Goal: Task Accomplishment & Management: Manage account settings

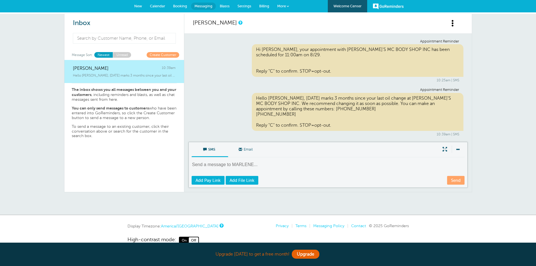
click at [154, 6] on span "Calendar" at bounding box center [157, 6] width 15 height 4
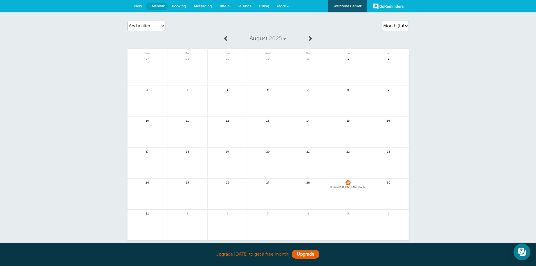
click at [188, 226] on link at bounding box center [187, 228] width 40 height 24
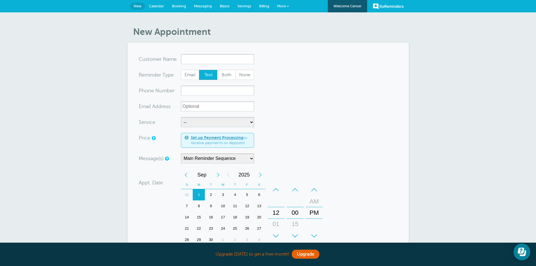
type input "c"
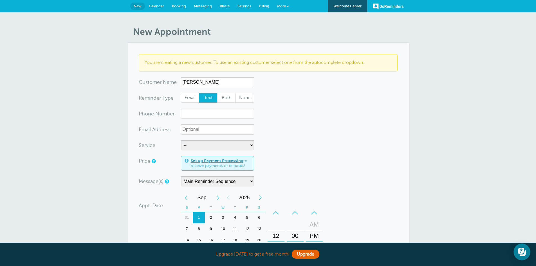
type input "[PERSON_NAME]"
click at [201, 118] on input "xxx-no-autofill" at bounding box center [217, 114] width 73 height 10
type input "5152501547"
click at [200, 143] on select "-- MECHANIC" at bounding box center [217, 145] width 73 height 10
select select "28107"
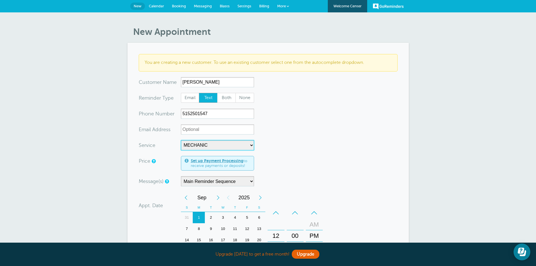
click at [181, 140] on select "-- MECHANIC" at bounding box center [217, 145] width 73 height 10
select select "5"
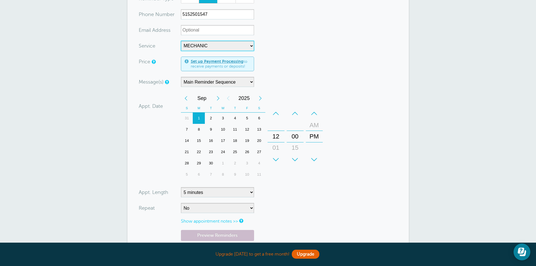
scroll to position [113, 0]
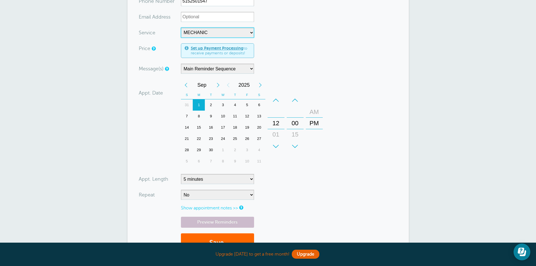
click at [312, 114] on div "AM" at bounding box center [314, 111] width 14 height 11
click at [274, 147] on div "+" at bounding box center [276, 146] width 17 height 11
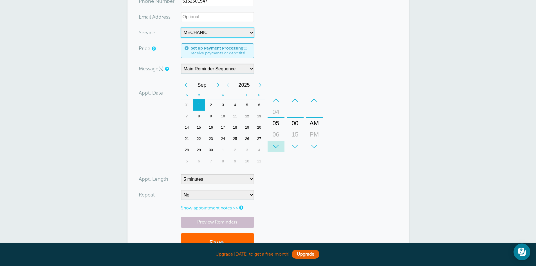
click at [274, 147] on div "+" at bounding box center [276, 146] width 17 height 11
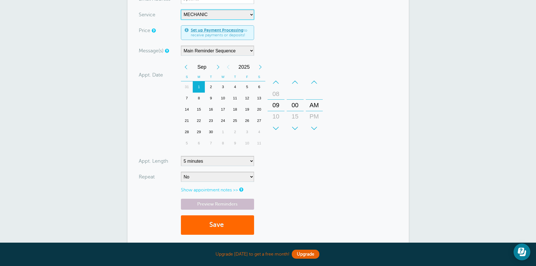
scroll to position [141, 0]
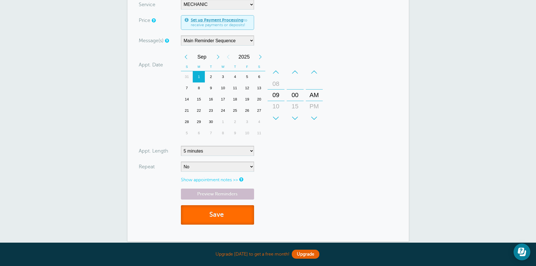
click at [228, 217] on button "Save" at bounding box center [217, 214] width 73 height 19
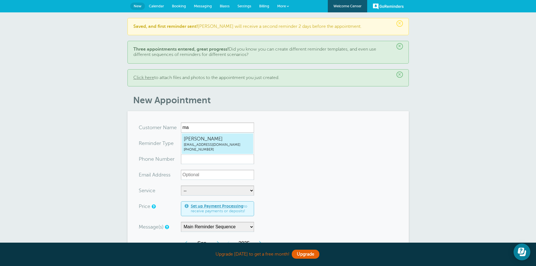
type input "m"
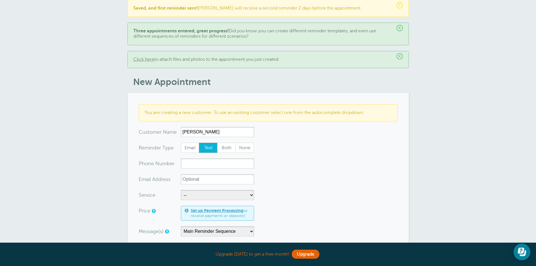
scroll to position [28, 0]
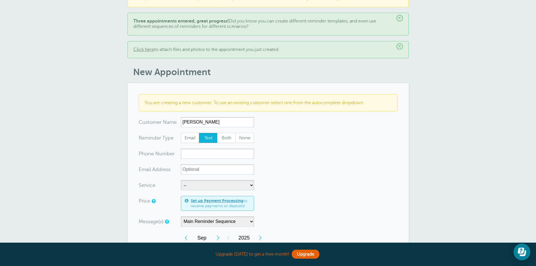
type input "Magaly Rosario"
click at [189, 152] on input "xxx-no-autofill" at bounding box center [217, 154] width 73 height 10
type input "5155566305"
click at [197, 187] on select "-- MECHANIC" at bounding box center [217, 185] width 73 height 10
select select "28107"
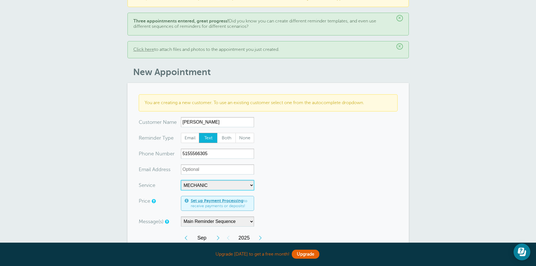
click at [181, 180] on select "-- MECHANIC" at bounding box center [217, 185] width 73 height 10
select select "5"
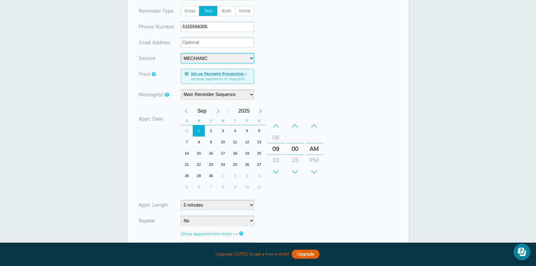
scroll to position [169, 0]
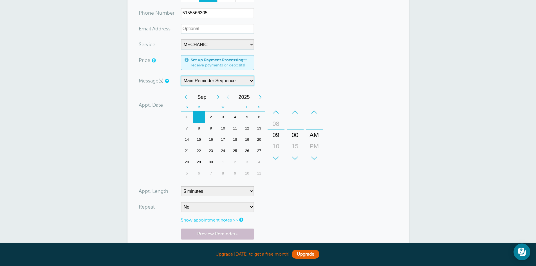
click at [248, 77] on select "Main Reminder Sequence" at bounding box center [217, 81] width 73 height 10
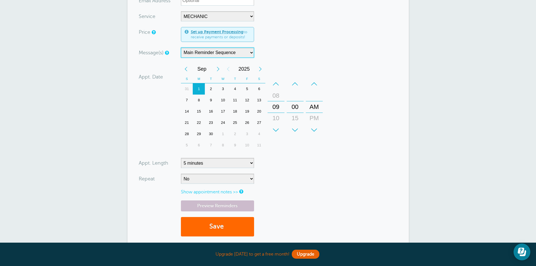
click at [222, 102] on div "10" at bounding box center [223, 100] width 12 height 11
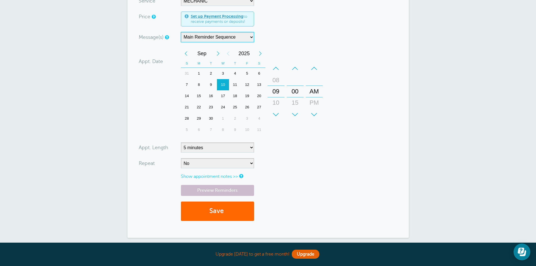
scroll to position [225, 0]
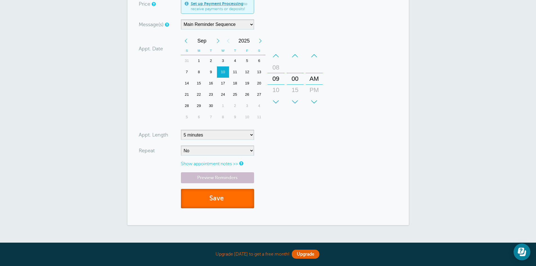
click at [227, 196] on button "Save" at bounding box center [217, 198] width 73 height 19
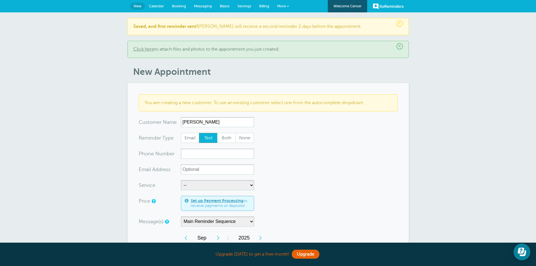
type input "[PERSON_NAME]"
click at [200, 155] on input "xxx-no-autofill" at bounding box center [217, 154] width 73 height 10
type input "5157292642"
click at [198, 185] on select "-- MECHANIC" at bounding box center [217, 185] width 73 height 10
select select "28107"
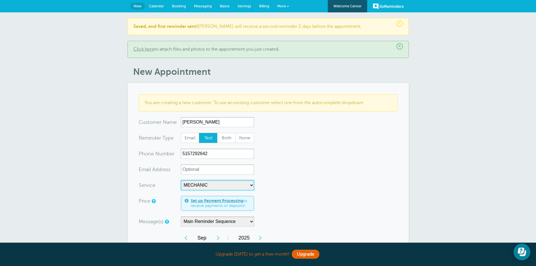
click at [181, 180] on select "-- MECHANIC" at bounding box center [217, 185] width 73 height 10
select select "5"
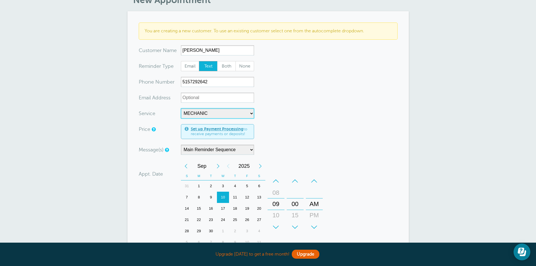
scroll to position [84, 0]
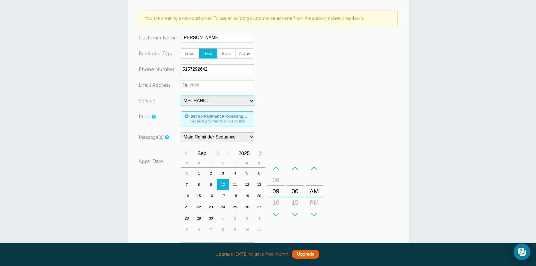
click at [223, 194] on div "17" at bounding box center [223, 195] width 12 height 11
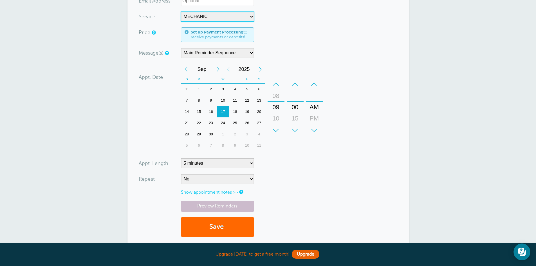
scroll to position [169, 0]
click at [234, 229] on button "Save" at bounding box center [217, 226] width 73 height 19
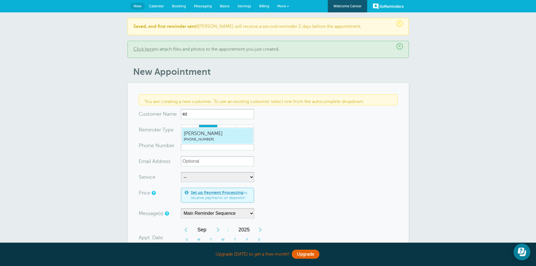
type input "e"
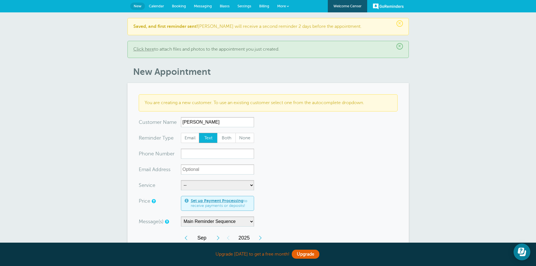
type input "[PERSON_NAME]"
click at [199, 154] on input "xxx-no-autofill" at bounding box center [217, 154] width 73 height 10
type input "5159858521"
click at [204, 188] on select "-- MECHANIC" at bounding box center [217, 185] width 73 height 10
select select "28107"
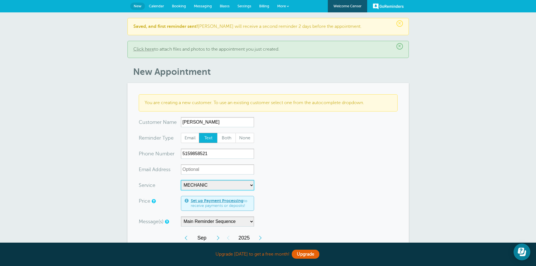
click at [181, 180] on select "-- MECHANIC" at bounding box center [217, 185] width 73 height 10
select select "5"
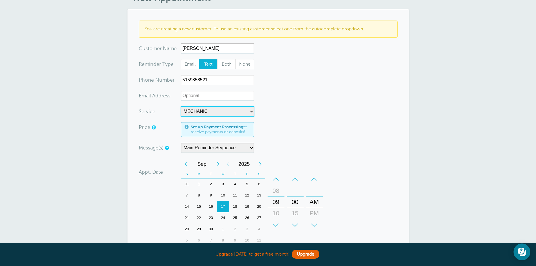
scroll to position [113, 0]
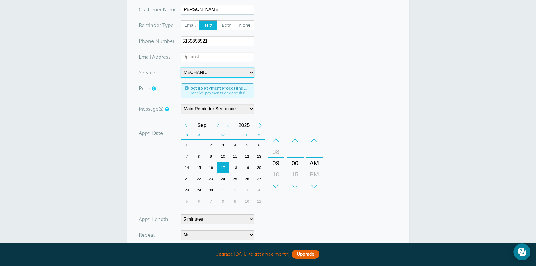
click at [233, 166] on div "18" at bounding box center [235, 167] width 12 height 11
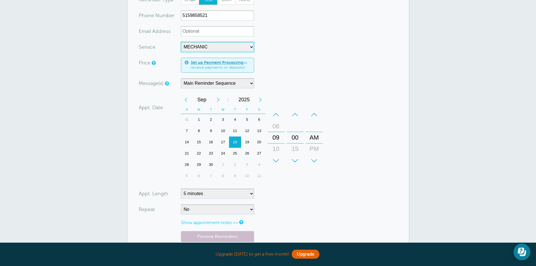
scroll to position [169, 0]
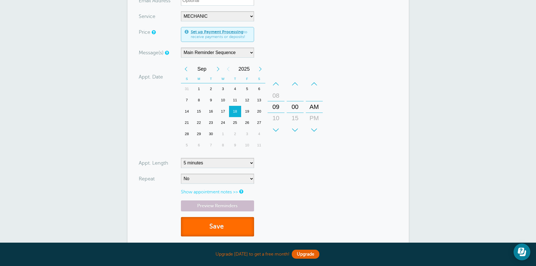
click at [222, 231] on button "Save" at bounding box center [217, 226] width 73 height 19
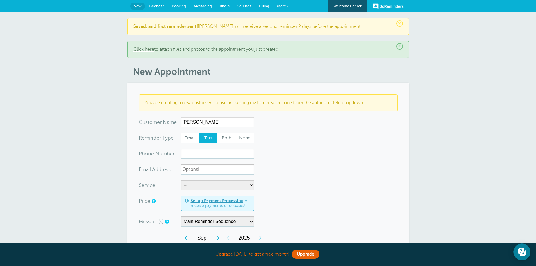
type input "[PERSON_NAME]"
click at [211, 153] on input "xxx-no-autofill" at bounding box center [217, 154] width 73 height 10
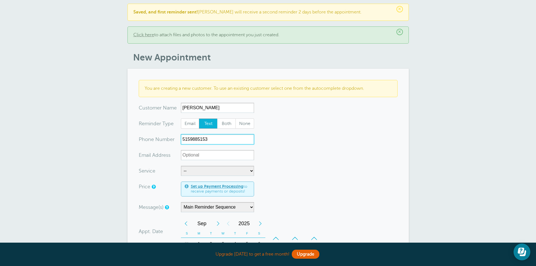
scroll to position [28, 0]
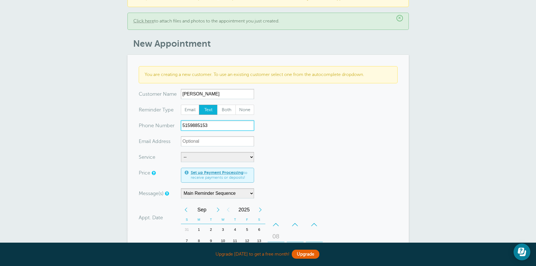
type input "5159885153"
click at [204, 159] on select "-- MECHANIC" at bounding box center [217, 157] width 73 height 10
select select "28107"
click at [181, 152] on select "-- MECHANIC" at bounding box center [217, 157] width 73 height 10
select select "5"
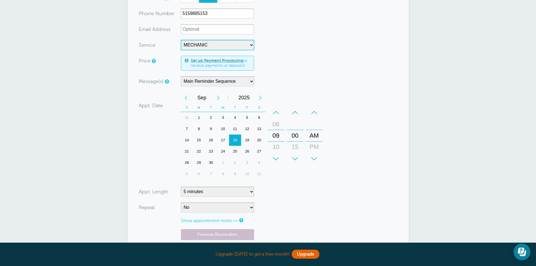
scroll to position [141, 0]
click at [213, 151] on div "23" at bounding box center [211, 150] width 12 height 11
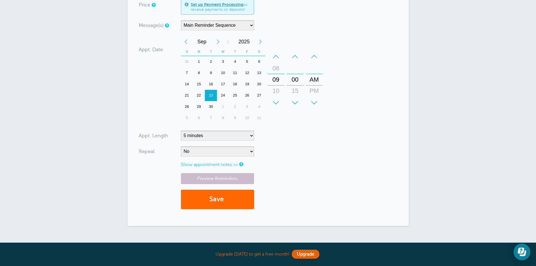
scroll to position [197, 0]
click at [225, 197] on span "submit" at bounding box center [225, 198] width 2 height 8
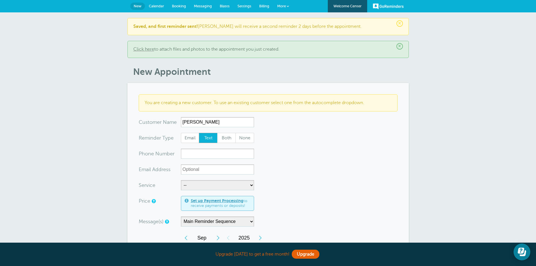
type input "Camilo Alvarez"
click at [197, 154] on input "xxx-no-autofill" at bounding box center [217, 154] width 73 height 10
type input "5156318679"
click at [201, 187] on select "-- MECHANIC" at bounding box center [217, 185] width 73 height 10
select select "28107"
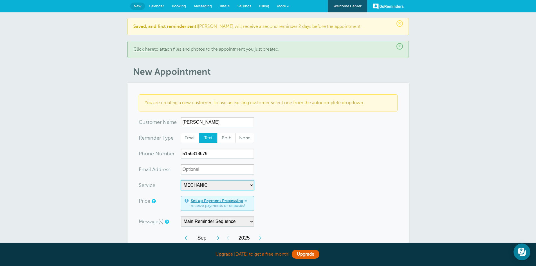
click at [181, 180] on select "-- MECHANIC" at bounding box center [217, 185] width 73 height 10
select select "5"
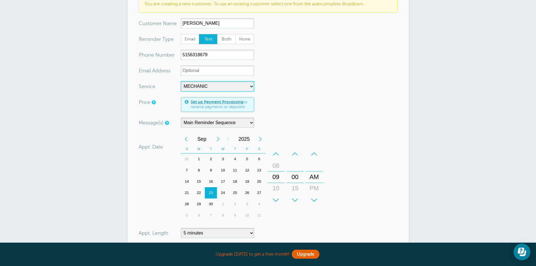
scroll to position [113, 0]
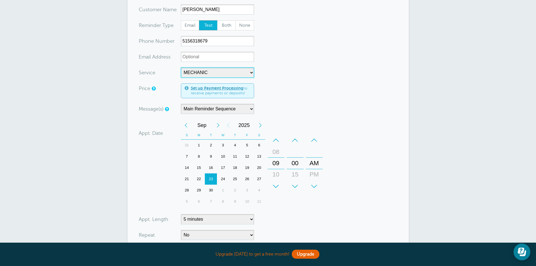
click at [235, 191] on div "2" at bounding box center [235, 190] width 12 height 11
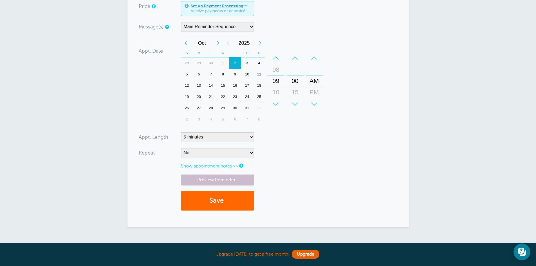
scroll to position [197, 0]
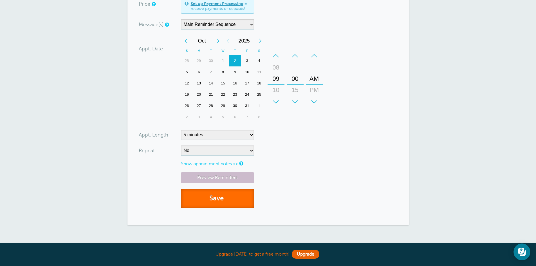
click at [233, 198] on button "Save" at bounding box center [217, 198] width 73 height 19
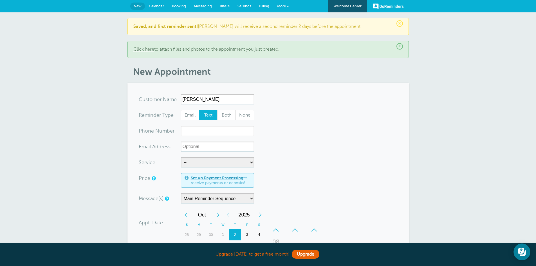
type input "[PERSON_NAME]"
click at [208, 127] on input "xxx-no-autofill" at bounding box center [217, 131] width 73 height 10
type input "5156192136"
click at [292, 120] on form "You are creating a new customer. To use an existing customer select one from th…" at bounding box center [268, 241] width 259 height 294
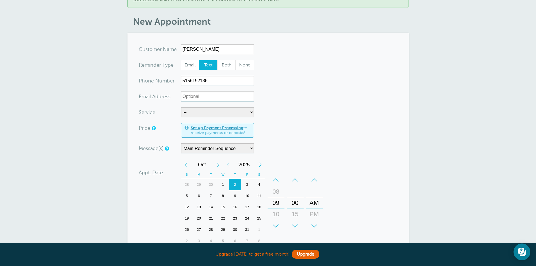
scroll to position [56, 0]
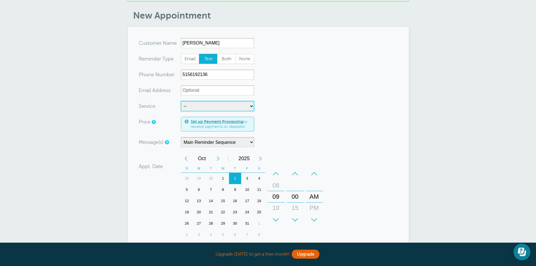
click at [232, 102] on select "-- MECHANIC" at bounding box center [217, 106] width 73 height 10
select select "28107"
click at [181, 101] on select "-- MECHANIC" at bounding box center [217, 106] width 73 height 10
select select "5"
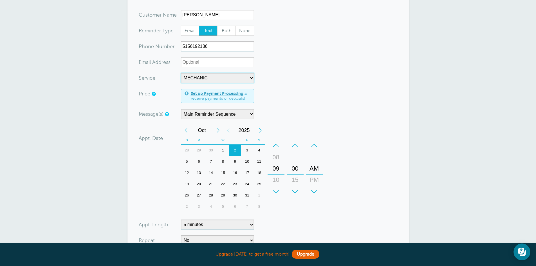
click at [248, 162] on div "10" at bounding box center [247, 161] width 12 height 11
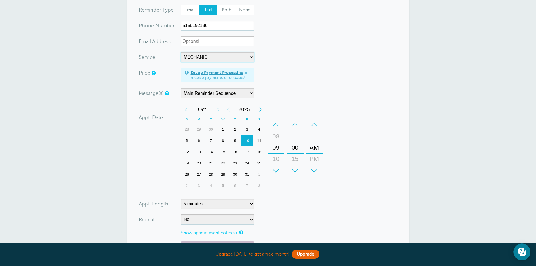
scroll to position [141, 0]
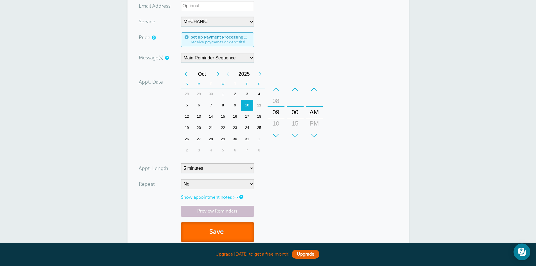
drag, startPoint x: 234, startPoint y: 233, endPoint x: 238, endPoint y: 230, distance: 4.6
click at [234, 233] on button "Save" at bounding box center [217, 231] width 73 height 19
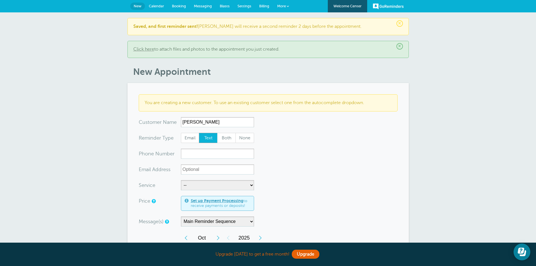
type input "Diego Castro"
click at [209, 155] on input "xxx-no-autofill" at bounding box center [217, 154] width 73 height 10
click at [208, 121] on input "Diego Castro" at bounding box center [217, 122] width 73 height 10
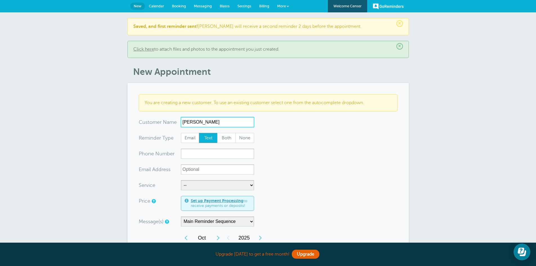
type input "Belen Zambrano"
click at [197, 151] on input "xxx-no-autofill" at bounding box center [217, 154] width 73 height 10
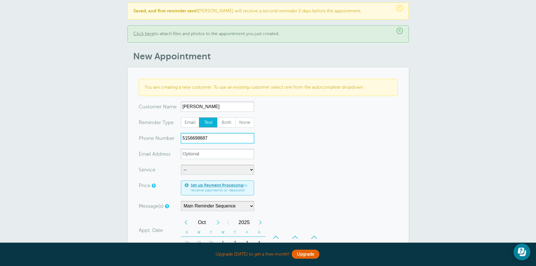
scroll to position [28, 0]
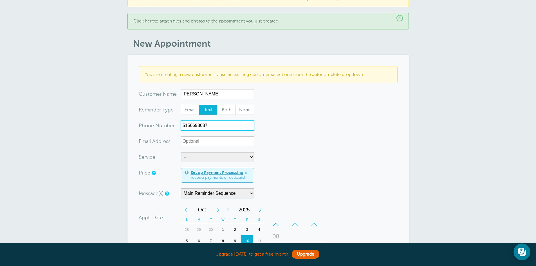
type input "5156698687"
click at [197, 158] on select "-- MECHANIC" at bounding box center [217, 157] width 73 height 10
select select "28107"
click at [181, 152] on select "-- MECHANIC" at bounding box center [217, 157] width 73 height 10
select select "5"
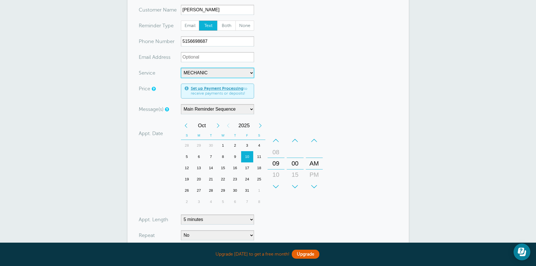
scroll to position [113, 0]
click at [214, 178] on div "21" at bounding box center [211, 178] width 12 height 11
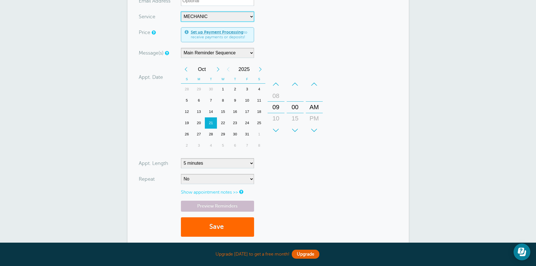
scroll to position [169, 0]
click at [236, 220] on button "Save" at bounding box center [217, 226] width 73 height 19
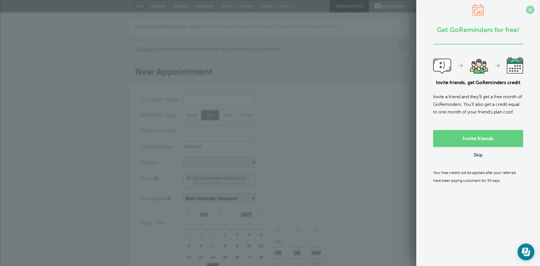
click at [527, 9] on span at bounding box center [530, 10] width 8 height 8
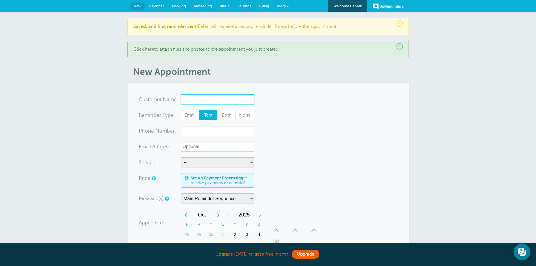
click at [208, 100] on input "x-no-autofill" at bounding box center [217, 99] width 73 height 10
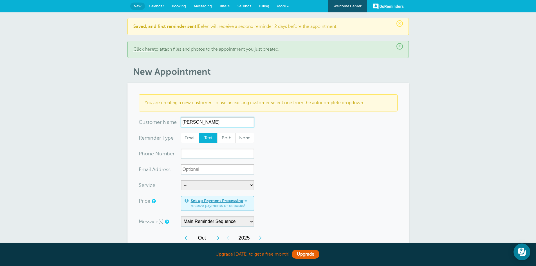
type input "Jhon Cisnero"
click at [196, 153] on input "xxx-no-autofill" at bounding box center [217, 154] width 73 height 10
click at [208, 126] on input "Jhon Cisnero" at bounding box center [217, 122] width 73 height 10
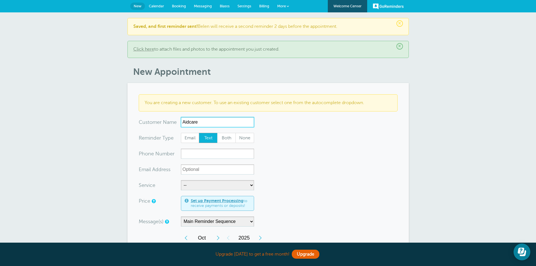
click at [208, 126] on input "Aidcare" at bounding box center [217, 122] width 73 height 10
click at [207, 125] on input "Aidcare" at bounding box center [217, 122] width 73 height 10
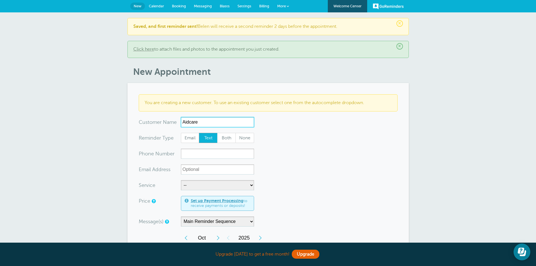
click at [207, 125] on input "Aidcare" at bounding box center [217, 122] width 73 height 10
type input "Aidcare"
click at [198, 153] on input "xxx-no-autofill" at bounding box center [217, 154] width 73 height 10
type input "5157775210"
click at [199, 185] on select "-- MECHANIC" at bounding box center [217, 185] width 73 height 10
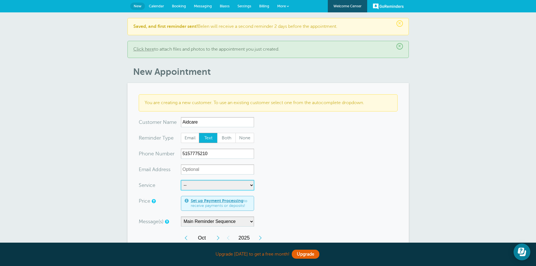
select select "28107"
click at [181, 180] on select "-- MECHANIC" at bounding box center [217, 185] width 73 height 10
select select "5"
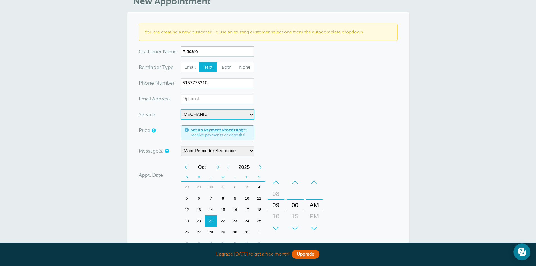
scroll to position [84, 0]
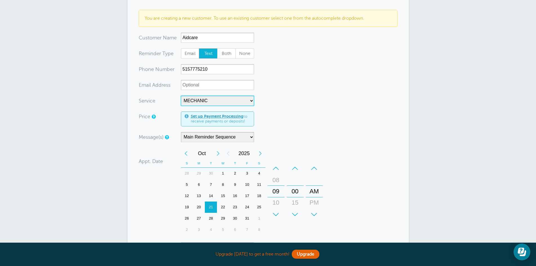
click at [247, 204] on div "24" at bounding box center [247, 206] width 12 height 11
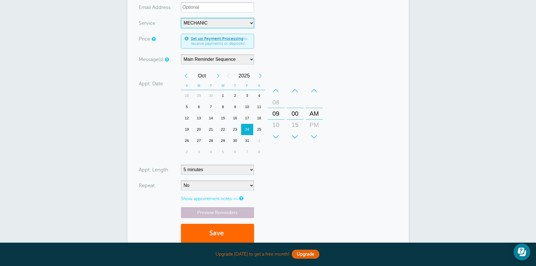
scroll to position [197, 0]
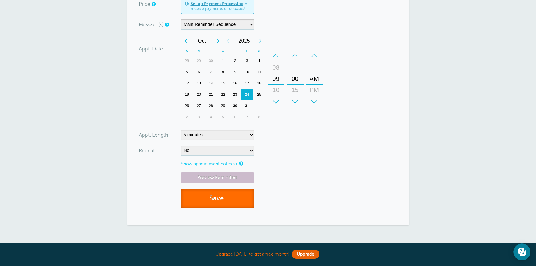
click at [223, 200] on button "Save" at bounding box center [217, 198] width 73 height 19
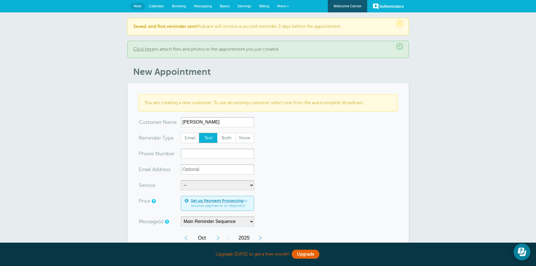
type input "[PERSON_NAME]"
click at [203, 155] on input "xxx-no-autofill" at bounding box center [217, 154] width 73 height 10
type input "5154800931"
click at [193, 185] on select "-- MECHANIC" at bounding box center [217, 185] width 73 height 10
select select "28107"
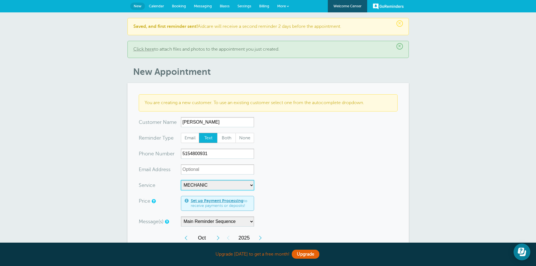
click at [181, 180] on select "-- MECHANIC" at bounding box center [217, 185] width 73 height 10
select select "5"
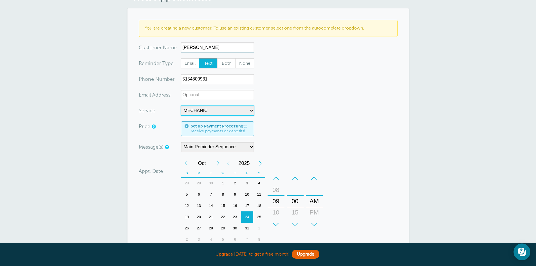
scroll to position [113, 0]
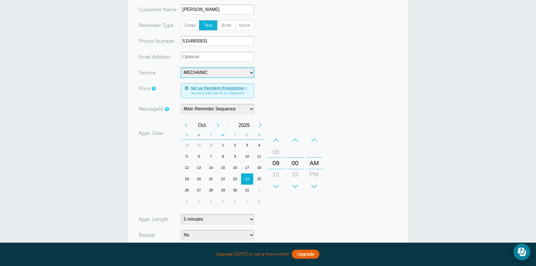
click at [187, 189] on div "26" at bounding box center [187, 190] width 12 height 11
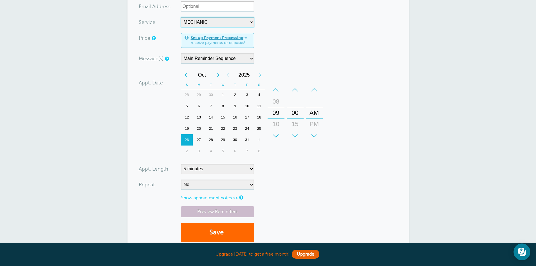
scroll to position [169, 0]
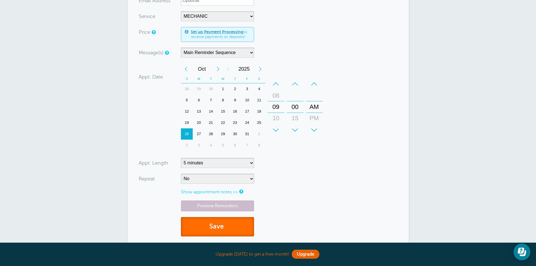
click at [229, 221] on button "Save" at bounding box center [217, 226] width 73 height 19
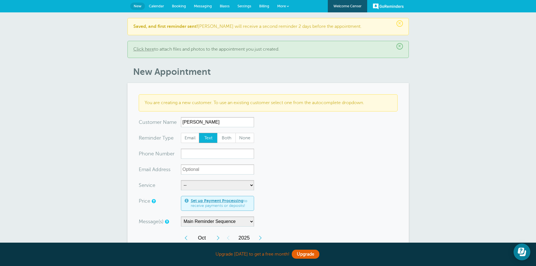
type input "[PERSON_NAME]"
click at [208, 149] on input "xxx-no-autofill" at bounding box center [217, 154] width 73 height 10
type input "5154443952"
click at [207, 181] on select "-- MECHANIC" at bounding box center [217, 185] width 73 height 10
select select "28107"
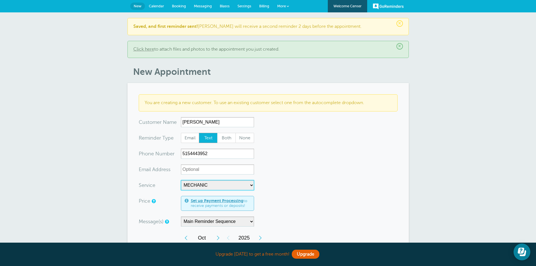
click at [181, 180] on select "-- MECHANIC" at bounding box center [217, 185] width 73 height 10
select select "5"
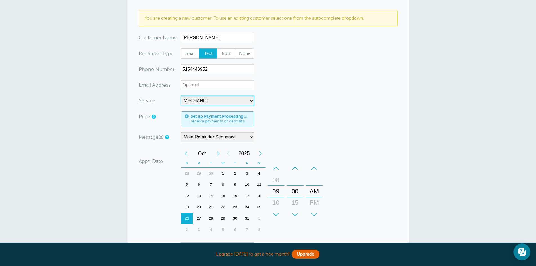
scroll to position [113, 0]
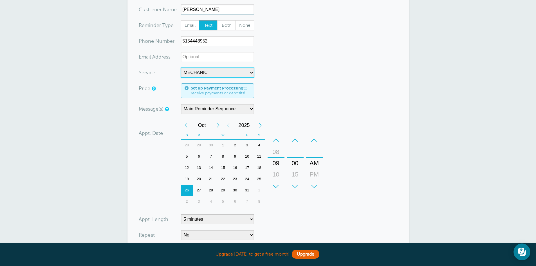
click at [221, 125] on div "Next Month" at bounding box center [218, 125] width 10 height 11
click at [214, 189] on div "25" at bounding box center [211, 190] width 12 height 11
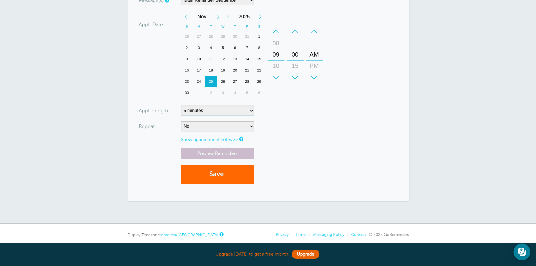
scroll to position [225, 0]
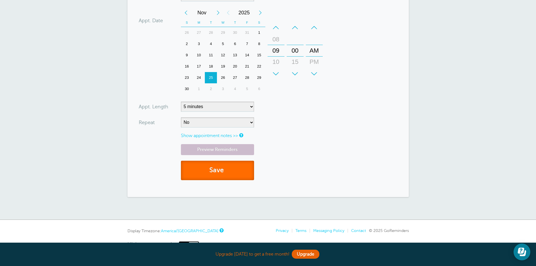
click at [221, 170] on button "Save" at bounding box center [217, 170] width 73 height 19
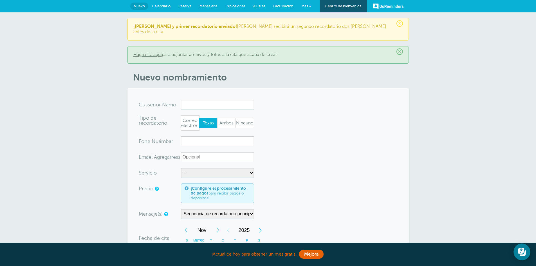
click at [159, 4] on link "Calendario" at bounding box center [161, 6] width 26 height 12
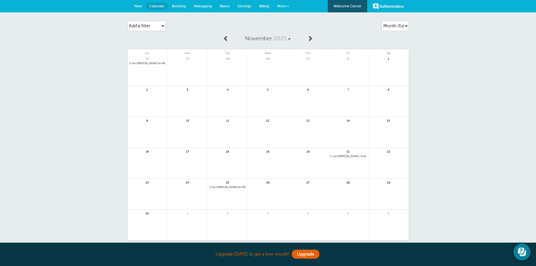
click at [226, 39] on span at bounding box center [226, 38] width 6 height 6
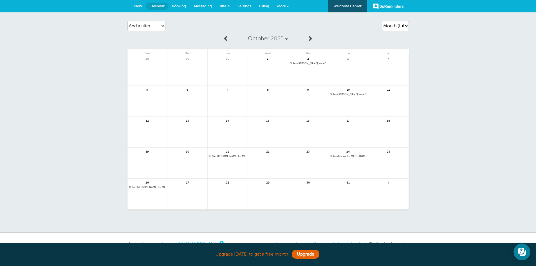
click at [184, 7] on span "Booking" at bounding box center [179, 6] width 14 height 4
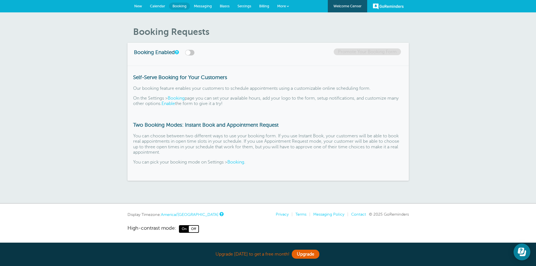
click at [154, 5] on span "Calendar" at bounding box center [157, 6] width 15 height 4
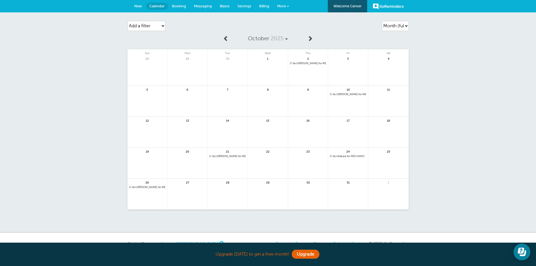
click at [229, 38] on link at bounding box center [226, 38] width 12 height 13
click at [393, 25] on select "Agenda Day Week Month (full view) Month (condensed)" at bounding box center [395, 26] width 27 height 10
click at [221, 37] on link at bounding box center [226, 38] width 12 height 13
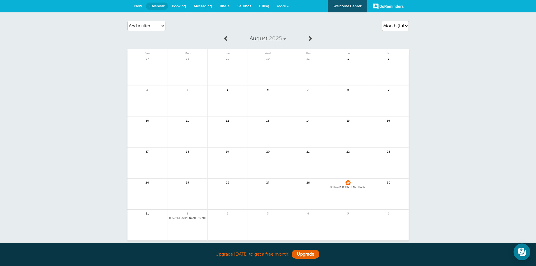
click at [184, 224] on link at bounding box center [187, 233] width 40 height 24
click at [179, 219] on span "9am [PERSON_NAME] for MECHANIC" at bounding box center [187, 218] width 37 height 3
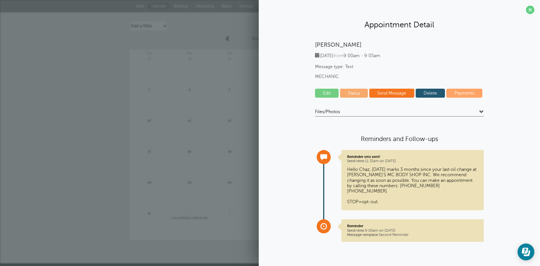
click at [323, 91] on link "Edit" at bounding box center [327, 93] width 24 height 9
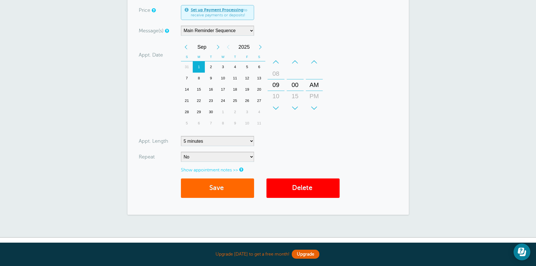
scroll to position [141, 0]
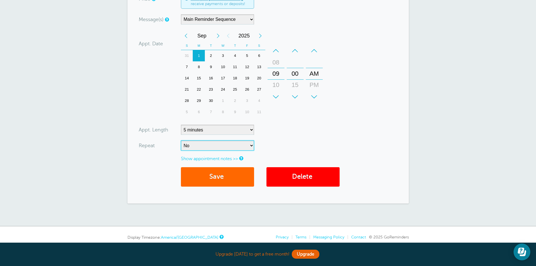
click at [253, 145] on select "No Daily Weekly Every 2 weeks Every 3 weeks Every 4 weeks Monthly Every 5 weeks…" at bounding box center [217, 145] width 73 height 10
click at [284, 145] on form "You are creating a new customer. To use an existing customer select one from th…" at bounding box center [268, 52] width 259 height 279
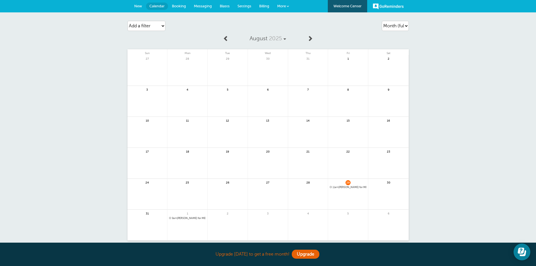
click at [202, 7] on span "Messaging" at bounding box center [203, 6] width 18 height 4
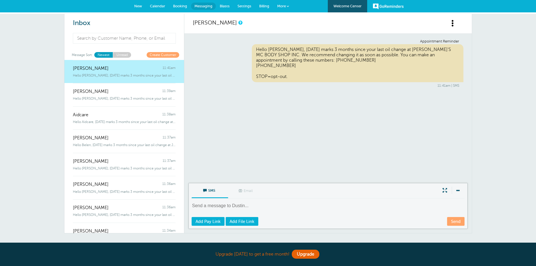
click at [368, 55] on div "Hello [PERSON_NAME], [DATE] marks 3 months since your last oil change at [PERSO…" at bounding box center [358, 63] width 212 height 38
click at [313, 50] on div "Hello [PERSON_NAME], [DATE] marks 3 months since your last oil change at [PERSO…" at bounding box center [358, 63] width 212 height 38
click at [452, 24] on span at bounding box center [452, 23] width 7 height 7
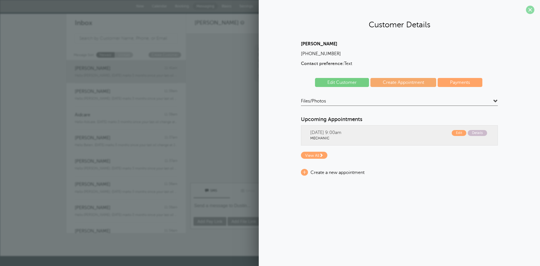
click at [530, 8] on span at bounding box center [530, 10] width 8 height 8
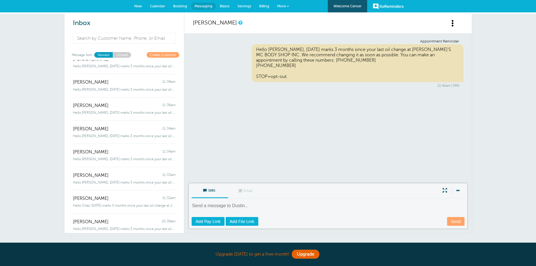
scroll to position [105, 0]
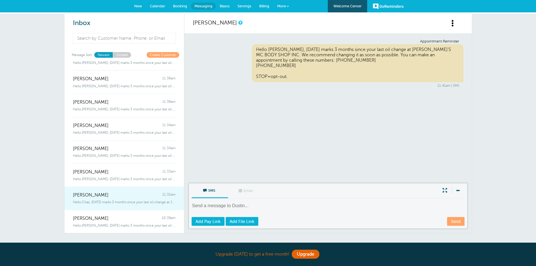
click at [117, 197] on div "Chaz Galeazzi 11:32am" at bounding box center [124, 192] width 103 height 11
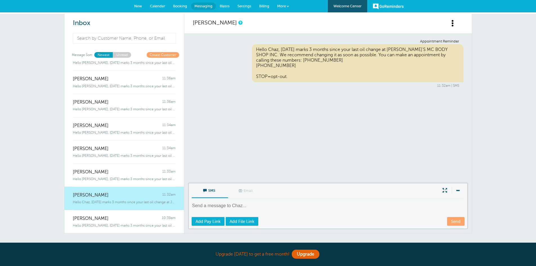
click at [218, 201] on div "SMS Email Write Message Send Add Pay Link Add File Link" at bounding box center [327, 206] width 279 height 46
click at [232, 207] on textarea at bounding box center [329, 210] width 274 height 14
paste textarea "On 1/9/25 it is time for an oil change on your 1989 Chevrolet CLK 2500."
drag, startPoint x: 206, startPoint y: 204, endPoint x: 199, endPoint y: 206, distance: 7.0
click at [199, 206] on textarea "On 1/9/25 it is time for an oil change on your 1989 Chevrolet CLK 2500." at bounding box center [329, 210] width 274 height 14
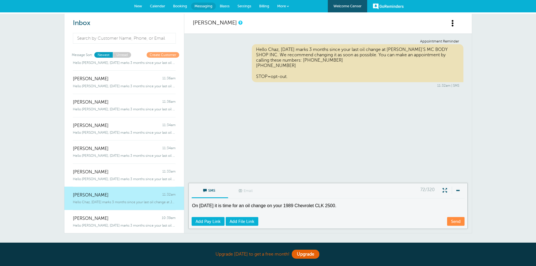
type textarea "On [DATE] it is time for an oil change on your 1989 Chevrolet CLK 2500."
click at [355, 223] on div "Send Add Pay Link Add File Link" at bounding box center [328, 221] width 273 height 9
click at [453, 219] on link "Send" at bounding box center [455, 221] width 17 height 9
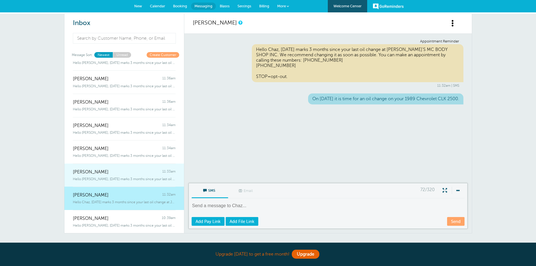
click at [110, 173] on div "Magaly Rosario 11:33am" at bounding box center [124, 168] width 103 height 11
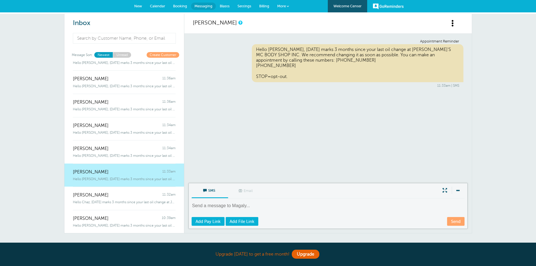
click at [220, 204] on textarea at bounding box center [329, 210] width 274 height 14
paste textarea "On 9/10/25, your 2020 Hyundai Elantra needs an oil change."
type textarea "On 9/10/25, your 2020 Hyundai Elantra needs an oil change."
click at [459, 222] on link "Send" at bounding box center [455, 221] width 17 height 9
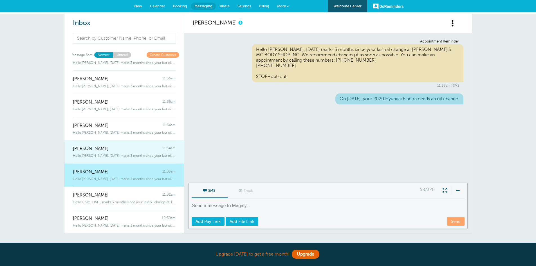
click at [132, 144] on div "Rita Martinez 11:34am" at bounding box center [124, 145] width 103 height 11
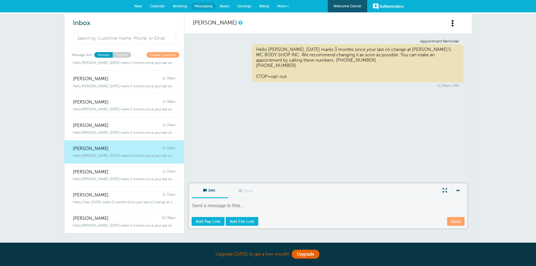
click at [210, 205] on textarea at bounding box center [329, 210] width 274 height 14
paste textarea "On [DATE], your 2021 Honda Accord Sport needs an oil change."
type textarea "On [DATE], your 2021 Honda Accord Sport needs an oil change."
click at [459, 222] on link "Send" at bounding box center [455, 221] width 17 height 9
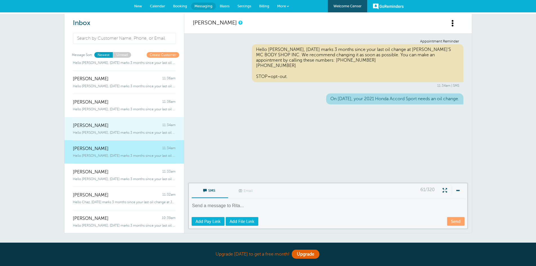
click at [113, 127] on div "Ezequiel 11:34am" at bounding box center [124, 122] width 103 height 11
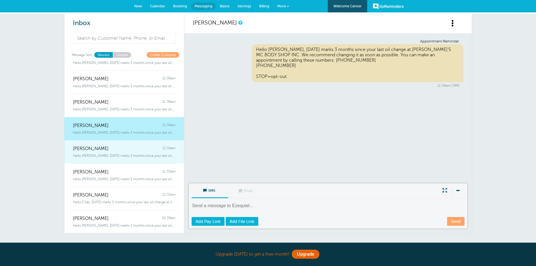
click at [114, 152] on div "Hello Rita, today marks 3 months since your last oil change at JUAN'S MC BO" at bounding box center [124, 154] width 103 height 6
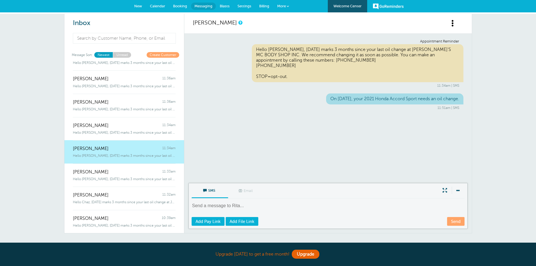
drag, startPoint x: 326, startPoint y: 98, endPoint x: 460, endPoint y: 95, distance: 134.5
click at [460, 95] on div "On 9/11/25, your 2021 Honda Accord Sport needs an oil change." at bounding box center [394, 98] width 137 height 11
copy div "On 9/11/25, your 2021 Honda Accord Sport needs an oil change."
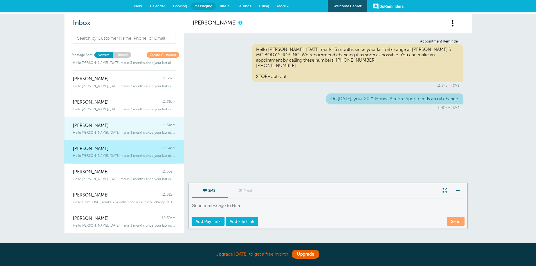
click at [113, 125] on div "Ezequiel 11:34am" at bounding box center [124, 122] width 103 height 11
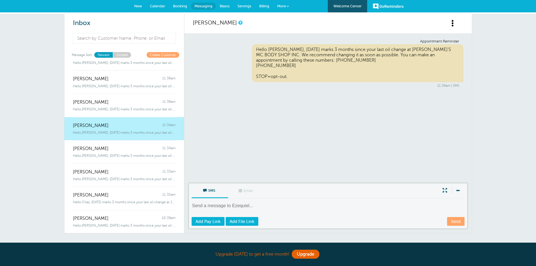
click at [236, 202] on div "SMS Email Write Message Send Add Pay Link Add File Link" at bounding box center [327, 206] width 279 height 46
click at [228, 205] on textarea at bounding box center [329, 210] width 274 height 14
paste textarea "On 9/18/25, your 2017 ram 1500 big horn needs an oil change."
type textarea "On 9/18/25, your 2017 ram 1500 big horn needs an oil change."
click at [457, 221] on link "Send" at bounding box center [455, 221] width 17 height 9
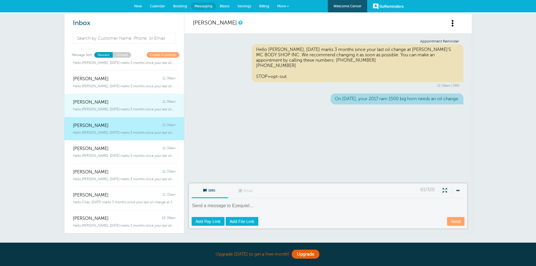
click at [113, 99] on div "Mildred Garcia 11:36am" at bounding box center [124, 99] width 103 height 11
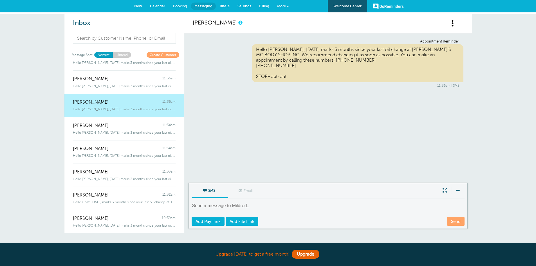
click at [213, 205] on textarea at bounding box center [329, 210] width 274 height 14
paste textarea "On 9/23/25, your 2012 gmc terrain needs an oil change."
type textarea "On 9/23/25, your 2012 gmc terrain needs an oil change."
click at [457, 220] on link "Send" at bounding box center [455, 221] width 17 height 9
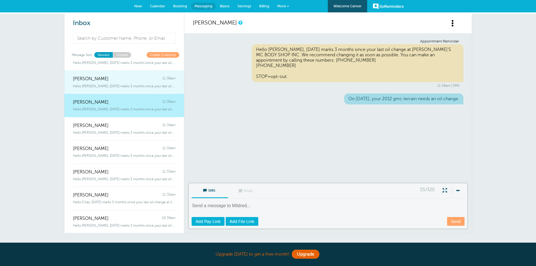
click at [130, 76] on div "Camilo Alvarez 11:36am" at bounding box center [124, 75] width 103 height 11
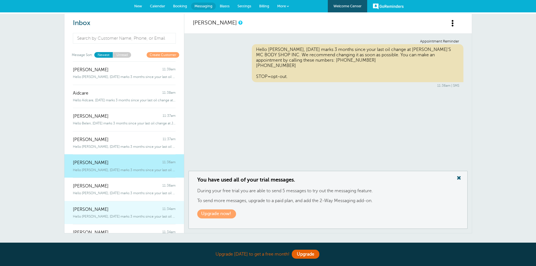
scroll to position [21, 0]
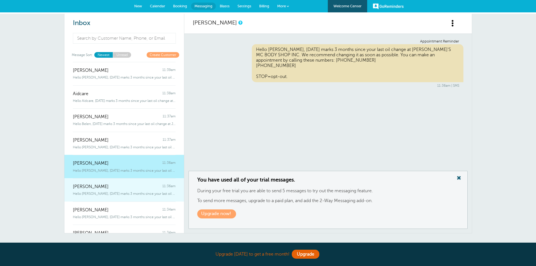
click at [125, 187] on div "Mildred Garcia 11:36am" at bounding box center [124, 183] width 103 height 11
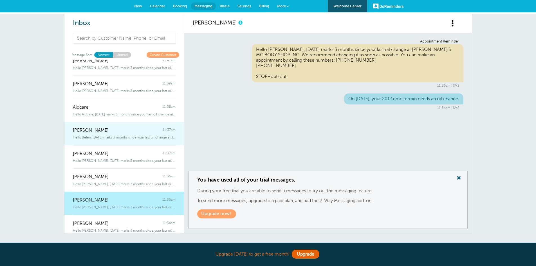
scroll to position [0, 0]
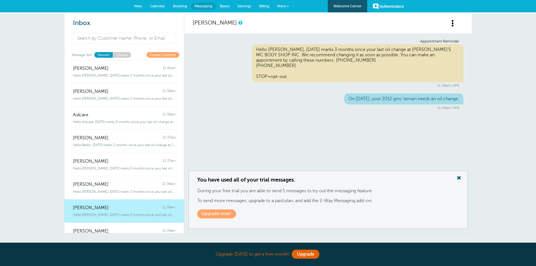
click at [139, 8] on span "New" at bounding box center [138, 6] width 8 height 4
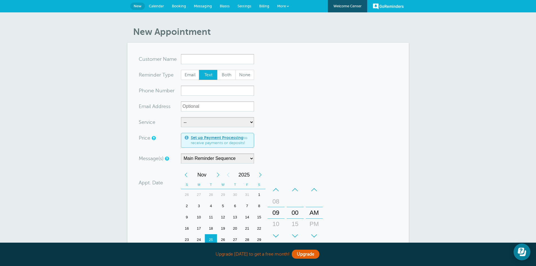
click at [158, 5] on span "Calendar" at bounding box center [156, 6] width 15 height 4
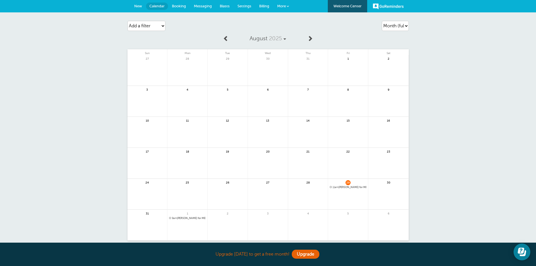
click at [187, 4] on link "Booking" at bounding box center [179, 6] width 22 height 12
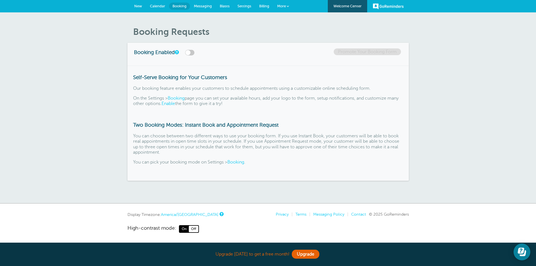
click at [201, 4] on span "Messaging" at bounding box center [203, 6] width 18 height 4
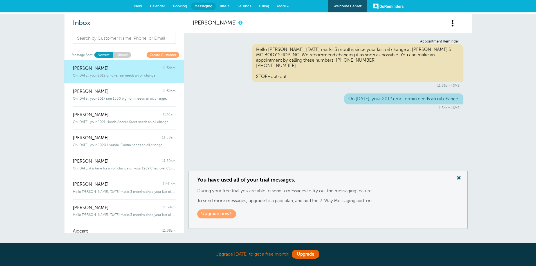
click at [225, 4] on span "Blasts" at bounding box center [225, 6] width 10 height 4
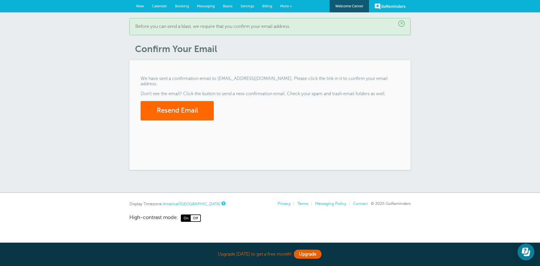
click at [246, 7] on span "Settings" at bounding box center [248, 6] width 14 height 4
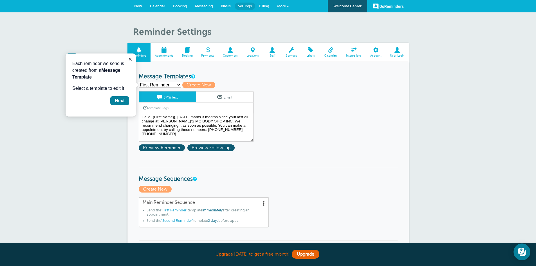
click at [176, 84] on select "First Reminder Second Reminder Third Reminder Create new..." at bounding box center [160, 85] width 42 height 6
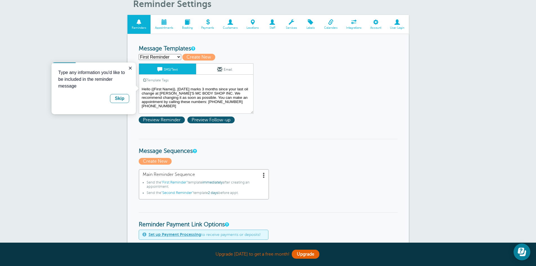
scroll to position [28, 0]
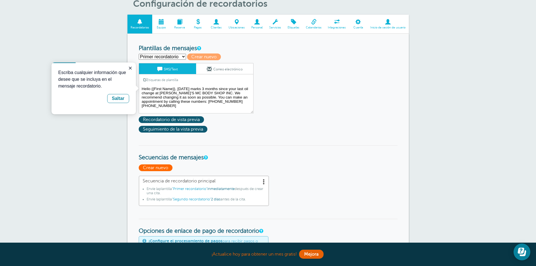
click at [161, 167] on font "Crear nuevo" at bounding box center [155, 167] width 25 height 5
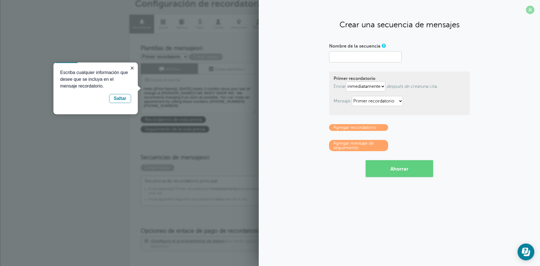
click at [534, 8] on span at bounding box center [530, 10] width 8 height 8
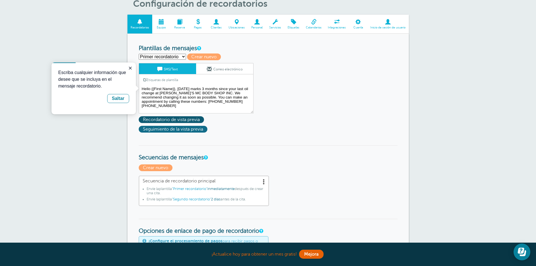
click at [197, 127] on font "Seguimiento de la vista previa" at bounding box center [173, 129] width 60 height 5
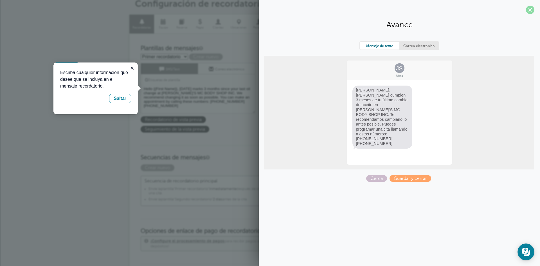
click at [528, 9] on span at bounding box center [530, 10] width 8 height 8
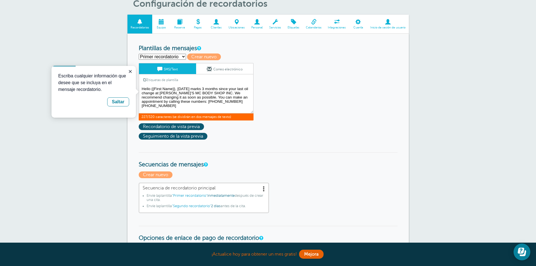
drag, startPoint x: 141, startPoint y: 87, endPoint x: 174, endPoint y: 107, distance: 39.3
click at [174, 107] on textarea "Hello {{First Name}}, today marks 3 months since your last oil change at JUAN'S…" at bounding box center [196, 99] width 115 height 28
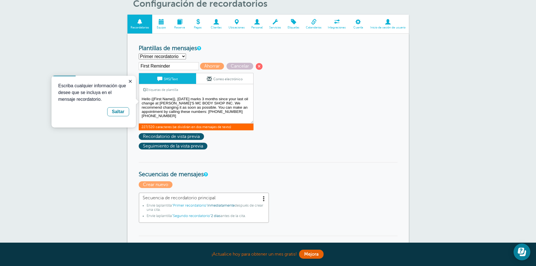
paste textarea "Name}}, these messages are reminders of your last oil change at JUAN'S MC BODY …"
type textarea "Hello {{Name}}, these messages are reminders of your last oil change at JUAN'S …"
click at [207, 65] on font "Ahorrar" at bounding box center [211, 66] width 15 height 5
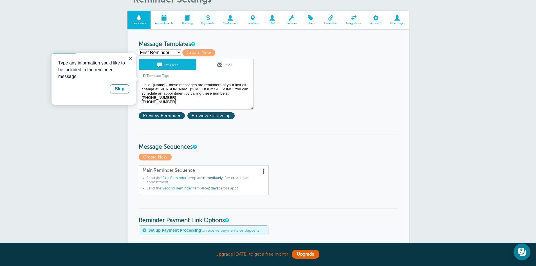
scroll to position [56, 0]
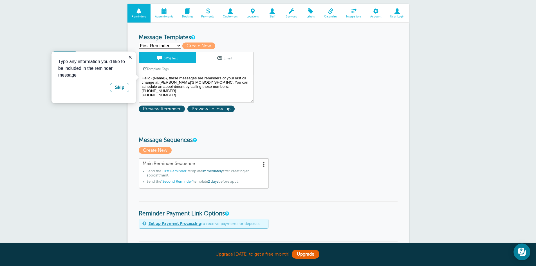
click at [173, 45] on select "First Reminder Second Reminder Third Reminder Create new..." at bounding box center [160, 46] width 42 height 6
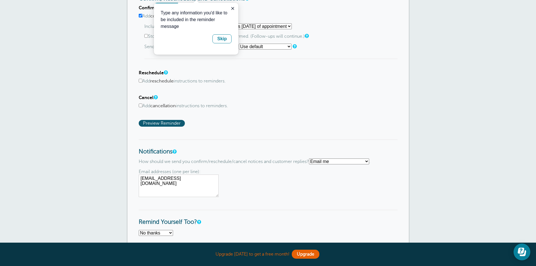
scroll to position [366, 0]
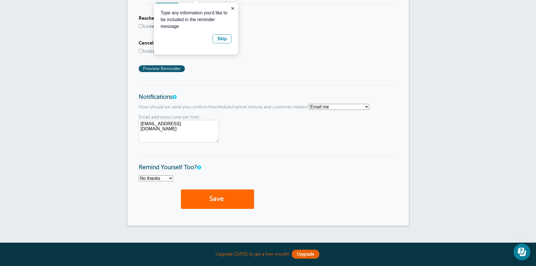
click at [225, 194] on button "Save" at bounding box center [217, 198] width 73 height 19
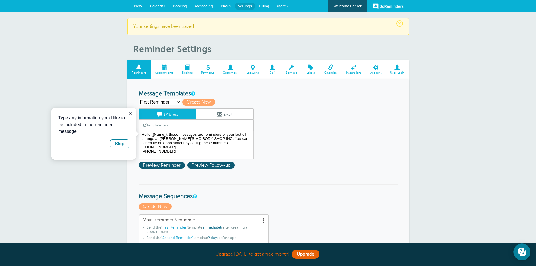
click at [279, 3] on link "More" at bounding box center [283, 6] width 20 height 13
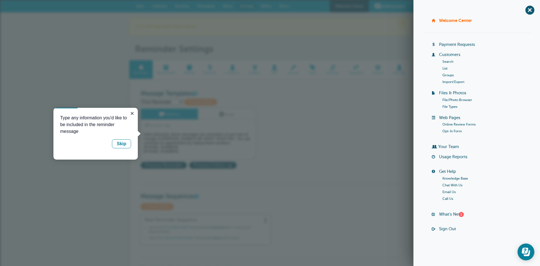
click at [370, 44] on h1 "Reminder Settings" at bounding box center [273, 49] width 276 height 11
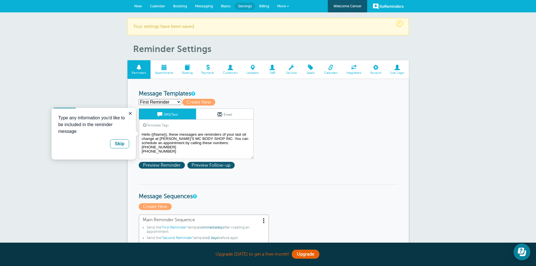
click at [226, 8] on span "Blasts" at bounding box center [226, 6] width 10 height 4
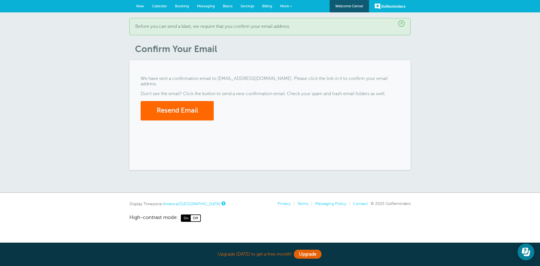
click at [204, 4] on span "Messaging" at bounding box center [206, 6] width 18 height 4
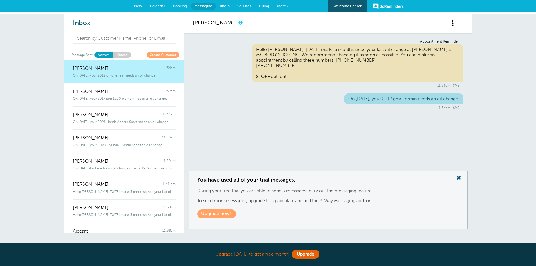
click at [190, 5] on link "Booking" at bounding box center [180, 6] width 22 height 12
